Goal: Information Seeking & Learning: Learn about a topic

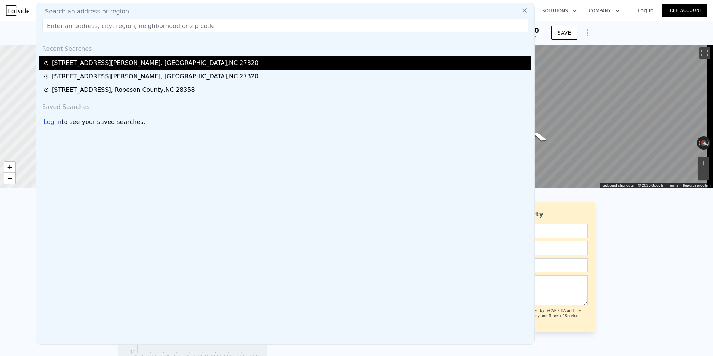
scroll to position [0, 711]
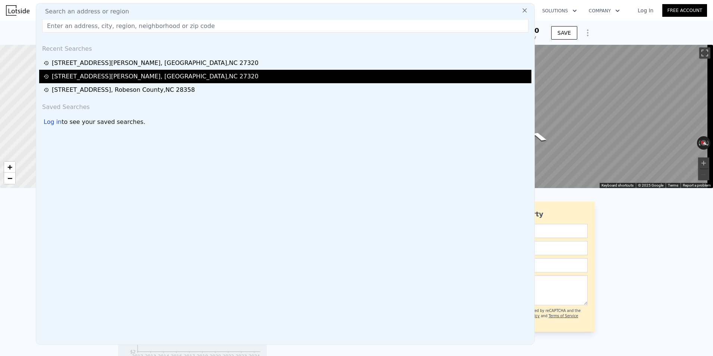
click at [103, 73] on div "[STREET_ADDRESS][PERSON_NAME]" at bounding box center [155, 76] width 207 height 9
type input "4"
type input "971"
type input "1582"
type input "11325.6"
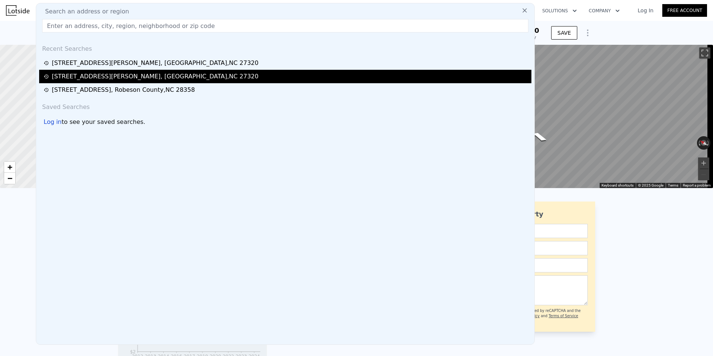
type input "161172"
checkbox input "false"
checkbox input "true"
type input "$ 178,000"
type input "4"
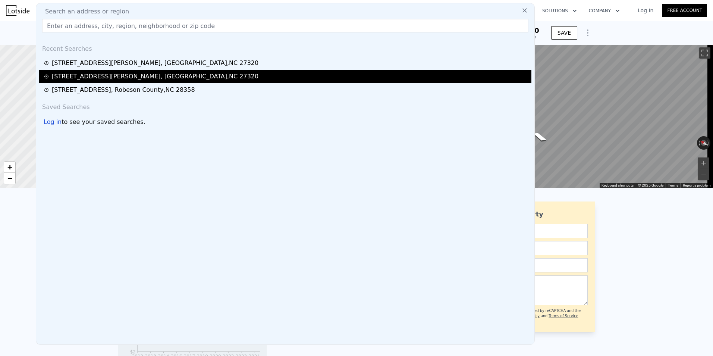
type input "$ 143,501"
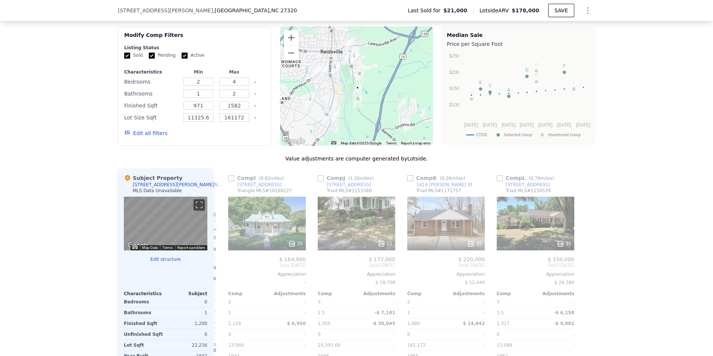
scroll to position [594, 0]
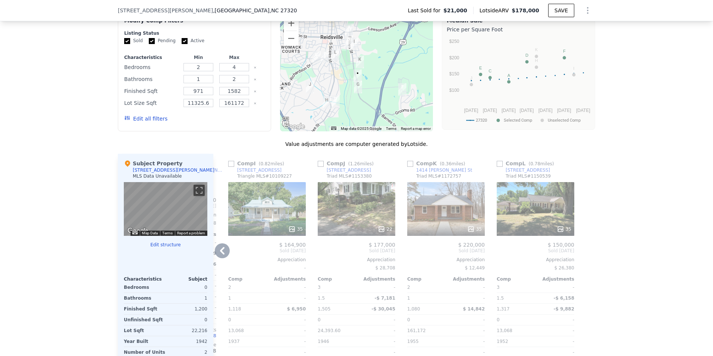
click at [220, 255] on icon at bounding box center [222, 250] width 4 height 7
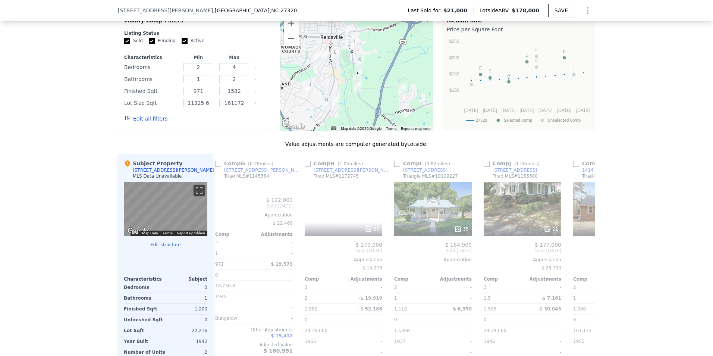
scroll to position [0, 531]
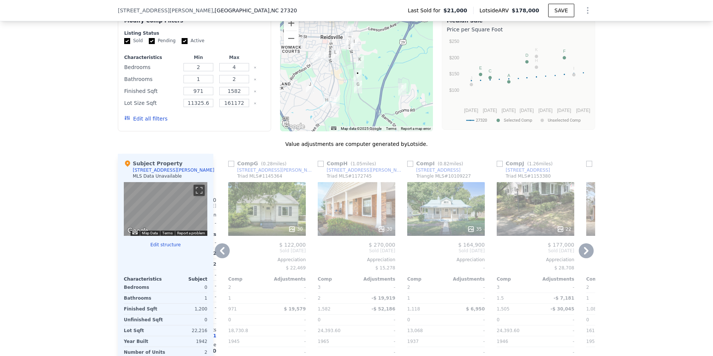
click at [220, 255] on icon at bounding box center [222, 250] width 4 height 7
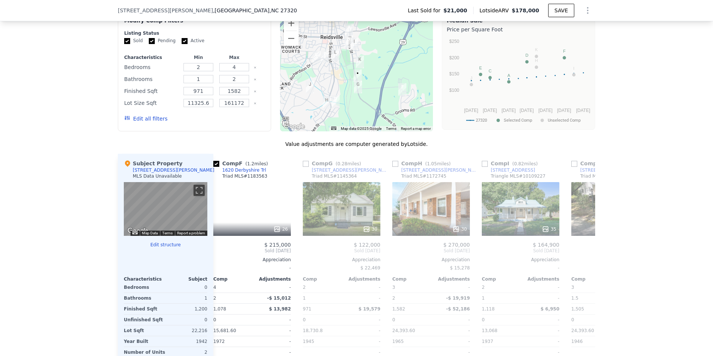
scroll to position [0, 352]
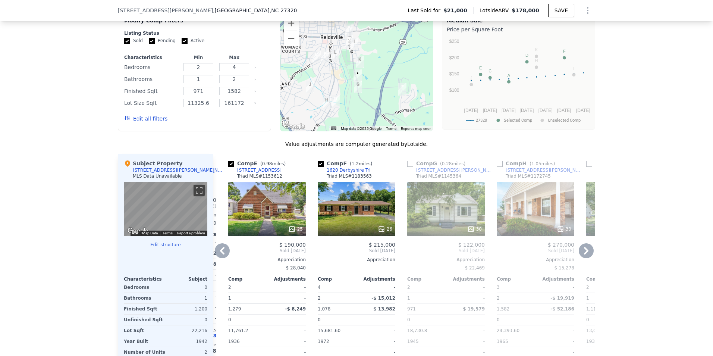
click at [220, 255] on icon at bounding box center [222, 250] width 4 height 7
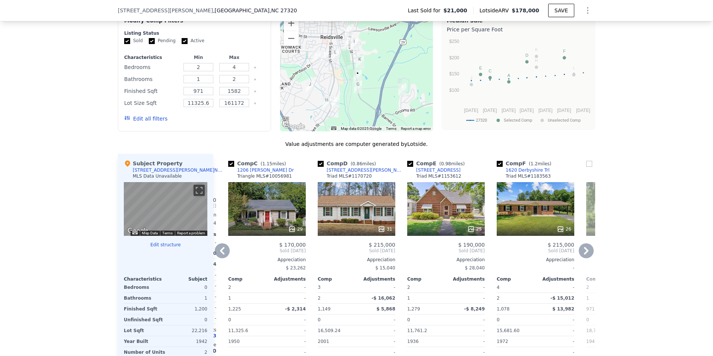
click at [220, 255] on icon at bounding box center [222, 250] width 4 height 7
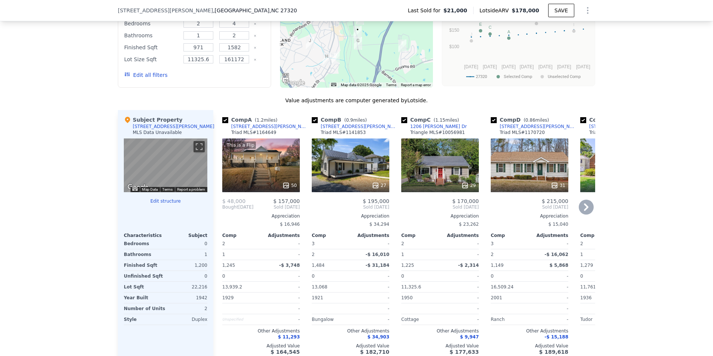
scroll to position [632, 0]
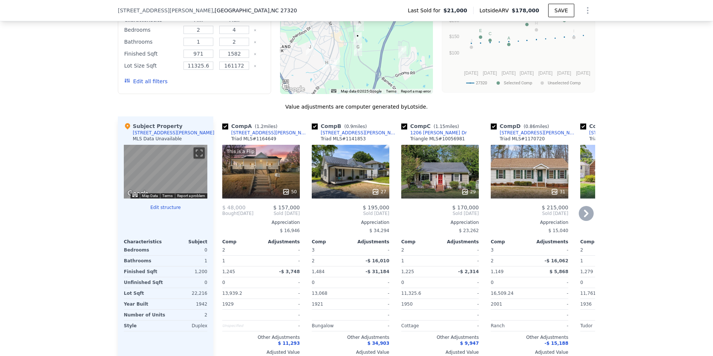
click at [588, 218] on icon at bounding box center [586, 213] width 15 height 15
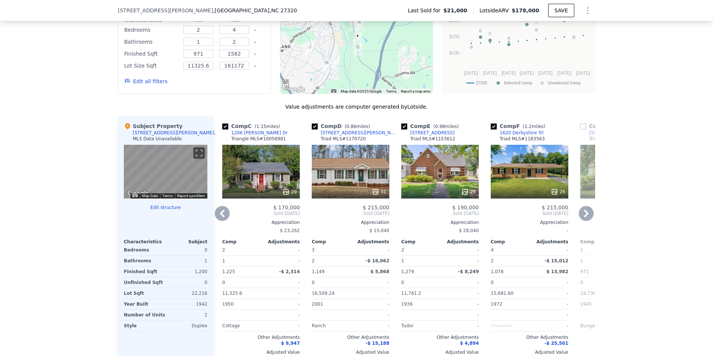
click at [587, 219] on icon at bounding box center [586, 213] width 15 height 15
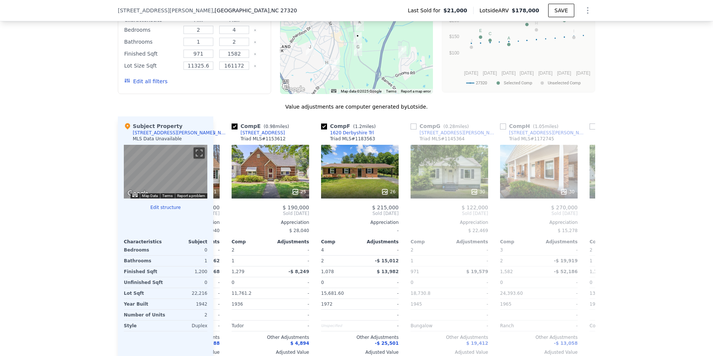
scroll to position [0, 358]
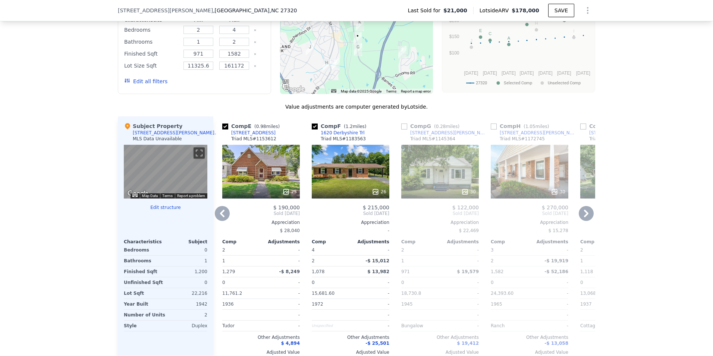
click at [587, 219] on icon at bounding box center [586, 213] width 15 height 15
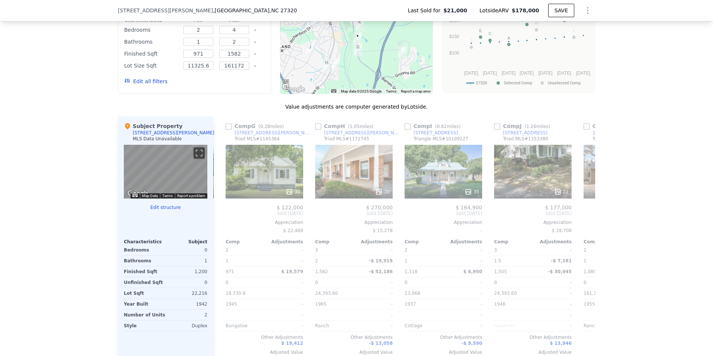
scroll to position [0, 537]
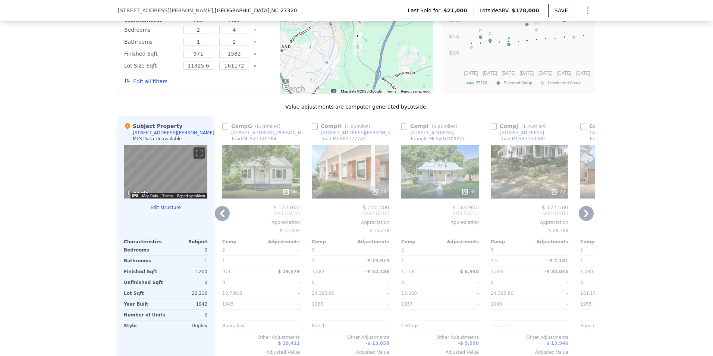
click at [587, 219] on icon at bounding box center [586, 213] width 15 height 15
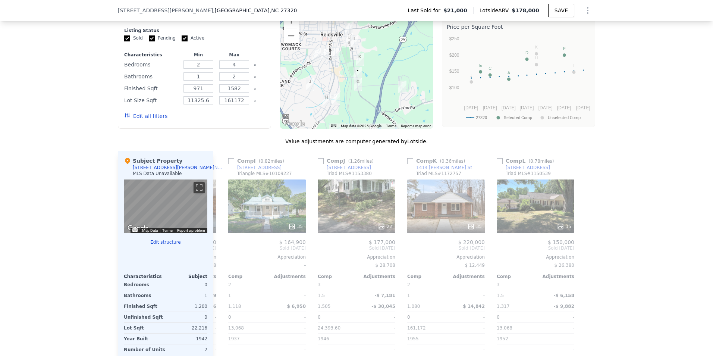
scroll to position [410, 0]
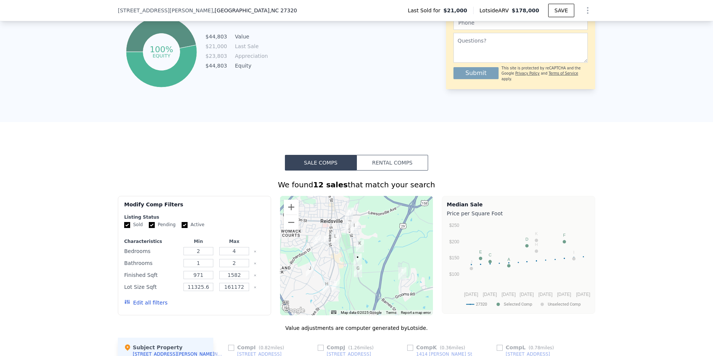
click at [406, 171] on button "Rental Comps" at bounding box center [393, 163] width 72 height 16
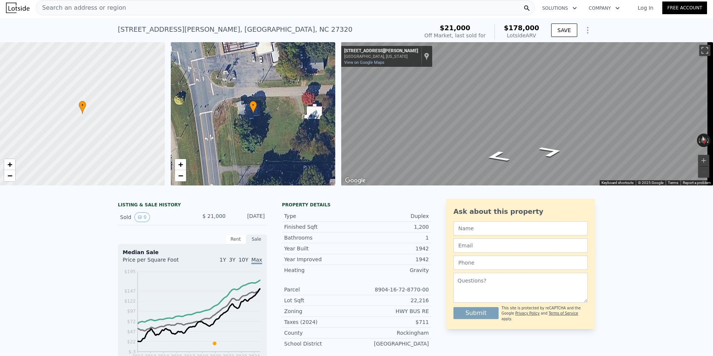
scroll to position [0, 0]
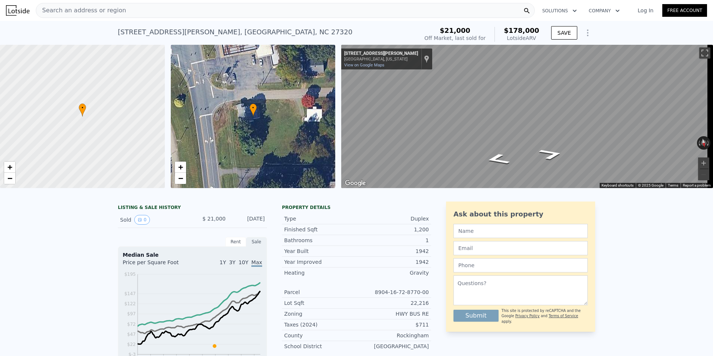
click at [131, 12] on div "Search an address or region" at bounding box center [285, 10] width 499 height 15
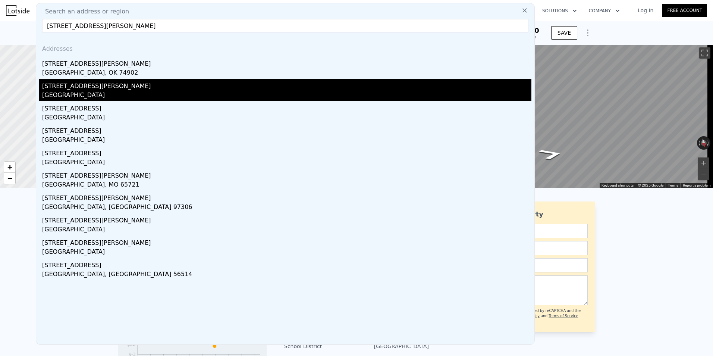
type input "[STREET_ADDRESS][PERSON_NAME]"
click at [87, 100] on div "[GEOGRAPHIC_DATA]" at bounding box center [287, 96] width 490 height 10
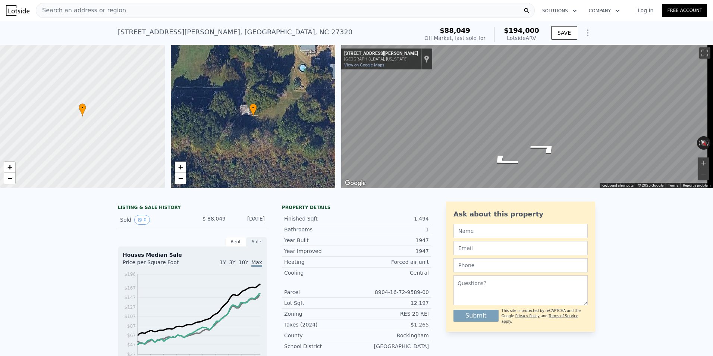
click at [118, 7] on div "Search an address or region" at bounding box center [285, 10] width 499 height 15
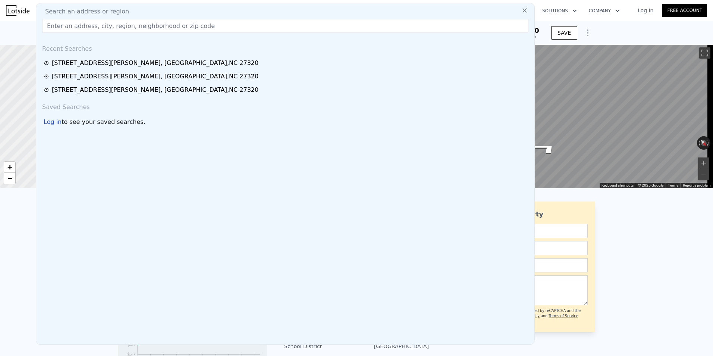
click at [76, 13] on span "Search an address or region" at bounding box center [84, 11] width 90 height 9
click at [60, 24] on input "text" at bounding box center [285, 25] width 487 height 13
paste input "[STREET_ADDRESS][PERSON_NAME]"
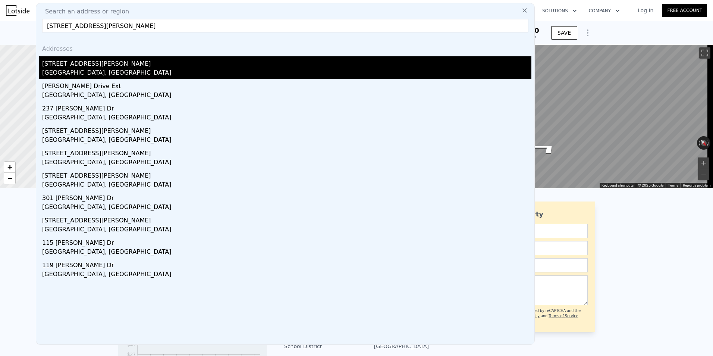
type input "[STREET_ADDRESS][PERSON_NAME]"
click at [74, 62] on div "[STREET_ADDRESS][PERSON_NAME]" at bounding box center [287, 62] width 490 height 12
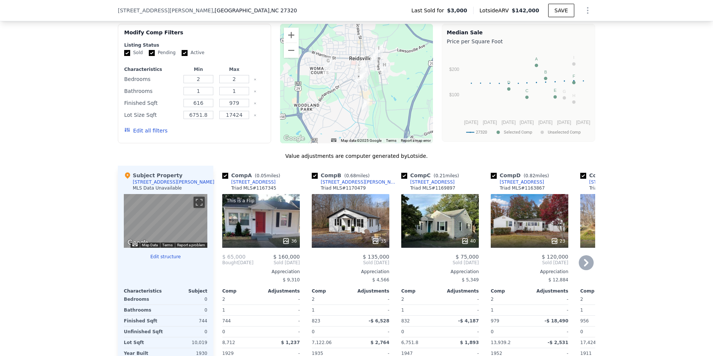
scroll to position [594, 0]
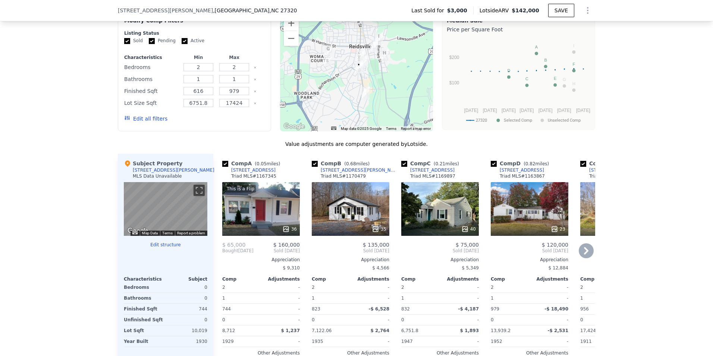
click at [587, 257] on icon at bounding box center [586, 250] width 15 height 15
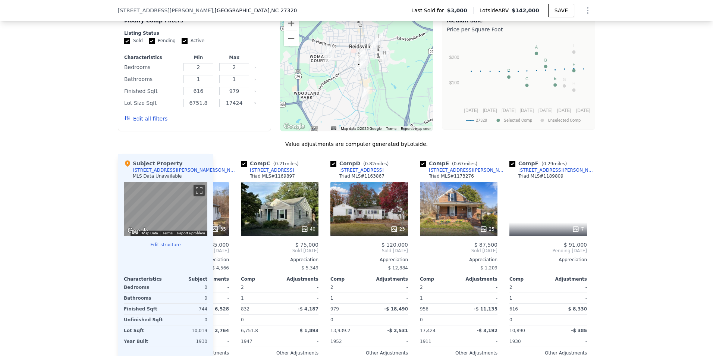
scroll to position [0, 179]
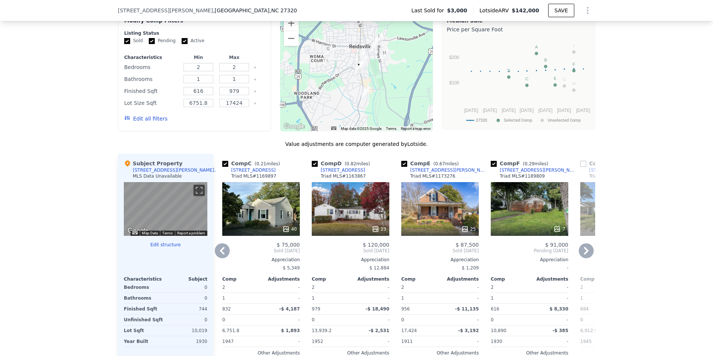
click at [587, 257] on icon at bounding box center [586, 250] width 15 height 15
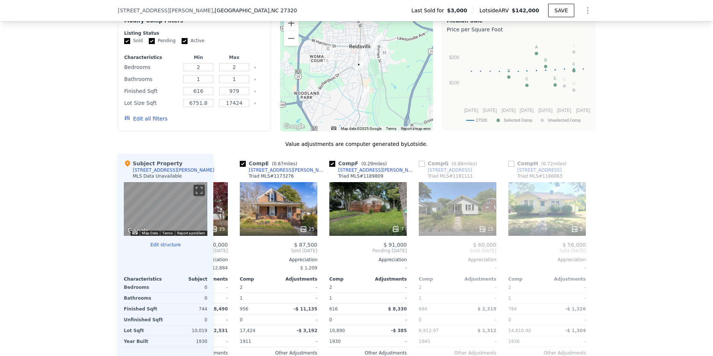
scroll to position [0, 358]
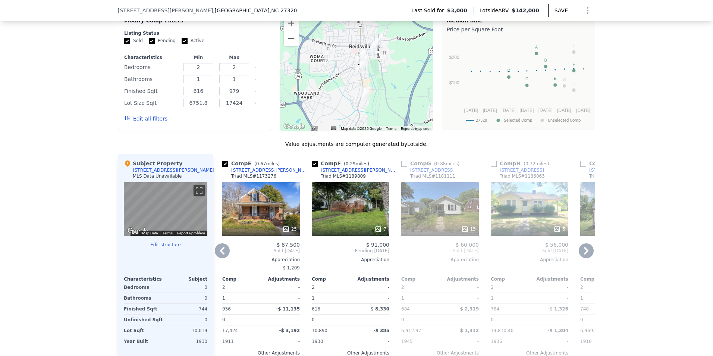
click at [585, 255] on icon at bounding box center [586, 250] width 4 height 7
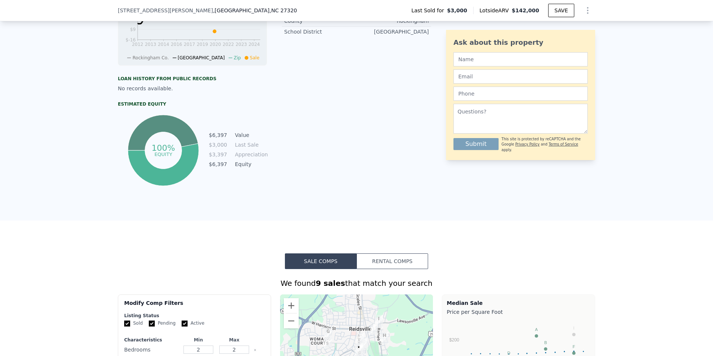
scroll to position [109, 0]
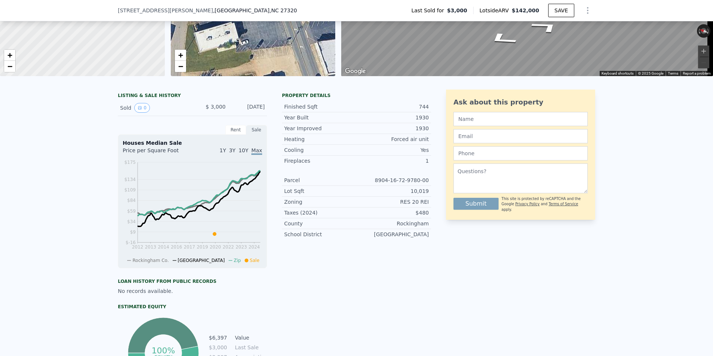
click at [105, 12] on div "[STREET_ADDRESS][PERSON_NAME] Last Sold for $3,000 Lotside ARV $142,000 SAVE" at bounding box center [356, 10] width 713 height 21
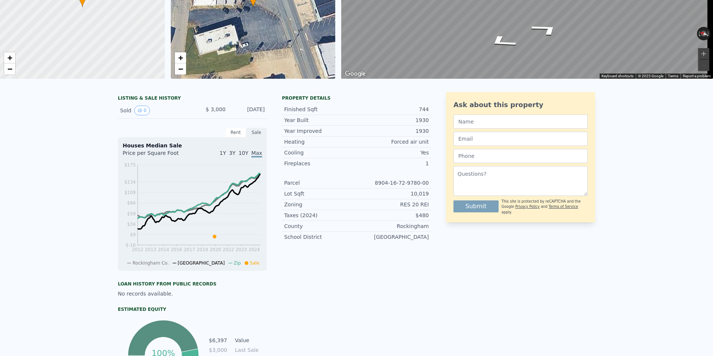
scroll to position [0, 0]
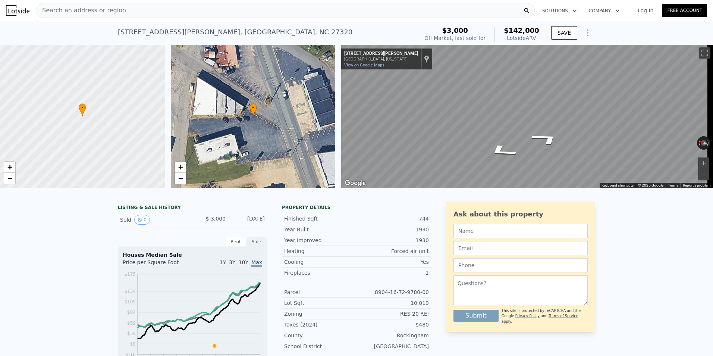
click at [97, 12] on span "Search an address or region" at bounding box center [81, 10] width 90 height 9
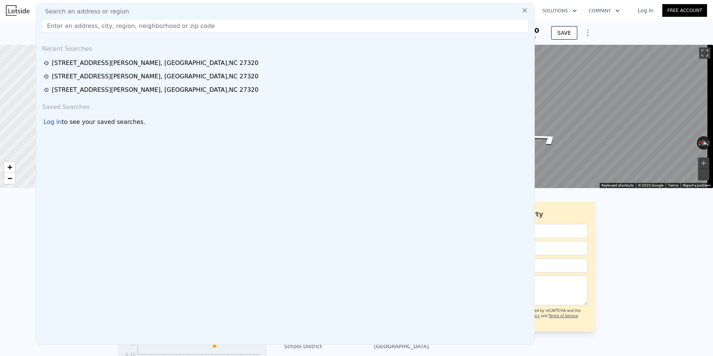
click at [90, 23] on input "text" at bounding box center [285, 25] width 487 height 13
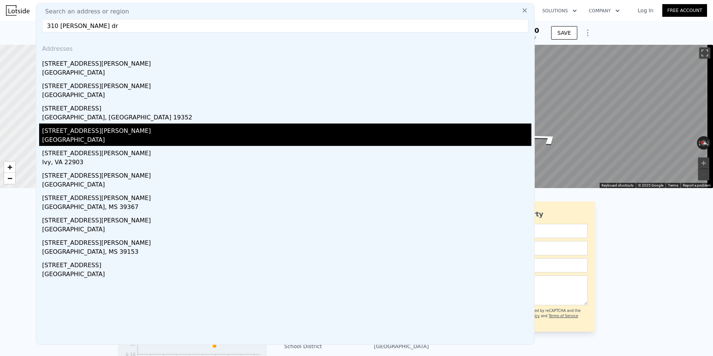
type input "310 [PERSON_NAME] dr"
click at [80, 129] on div "[STREET_ADDRESS][PERSON_NAME]" at bounding box center [287, 130] width 490 height 12
